Goal: Communication & Community: Answer question/provide support

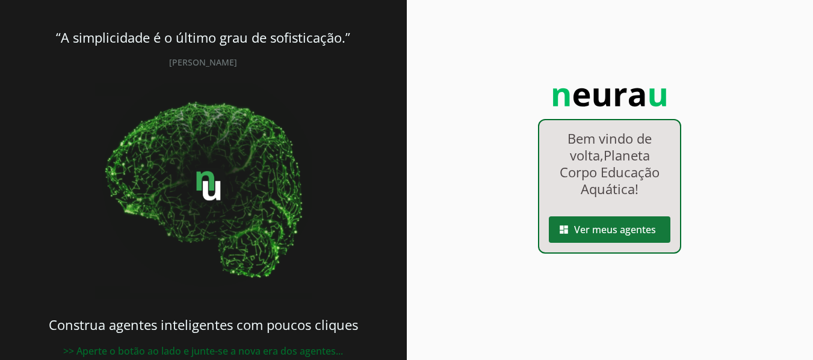
click at [598, 221] on span at bounding box center [609, 229] width 121 height 29
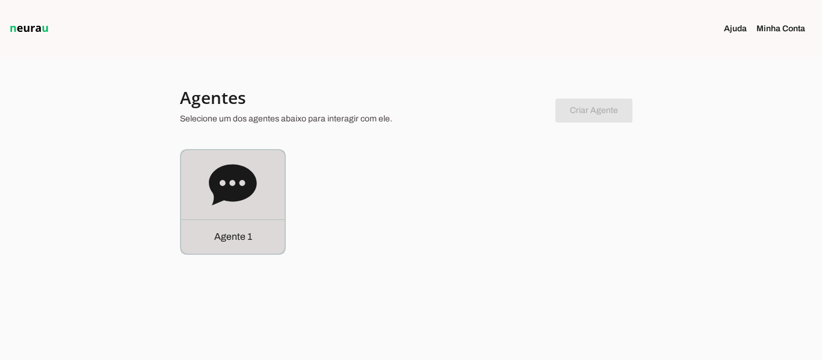
click at [233, 189] on icon at bounding box center [233, 184] width 48 height 41
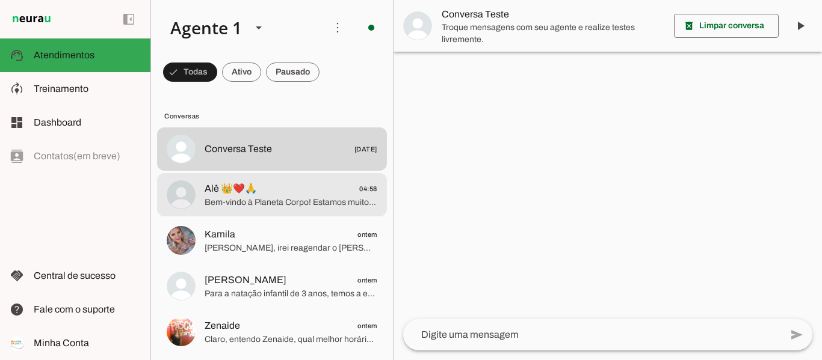
click at [277, 199] on span "Bem-vindo à Planeta Corpo! Estamos muito felizes com seu contato! 😊 💧 A piscina…" at bounding box center [290, 203] width 173 height 12
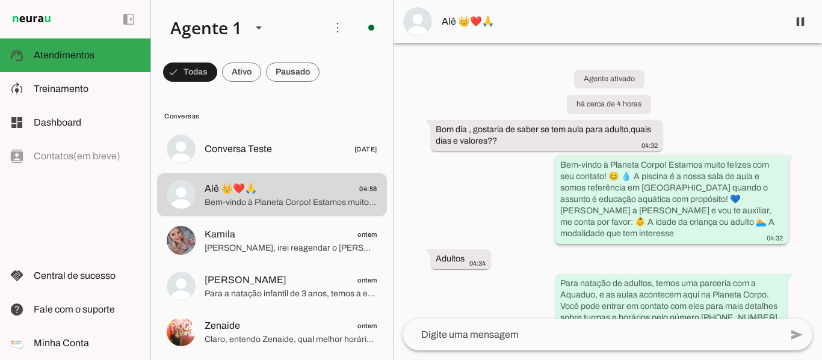
drag, startPoint x: 558, startPoint y: 162, endPoint x: 774, endPoint y: 220, distance: 223.7
click at [774, 220] on div "Bem-vindo à Planeta Corpo! Estamos muito felizes com seu contato! 😊 💧 A piscina…" at bounding box center [671, 201] width 223 height 84
click at [512, 202] on div "Agente ativado há cerca de 4 horas [PERSON_NAME] dia , gostaria de saber se tem…" at bounding box center [607, 181] width 428 height 276
